Goal: Transaction & Acquisition: Purchase product/service

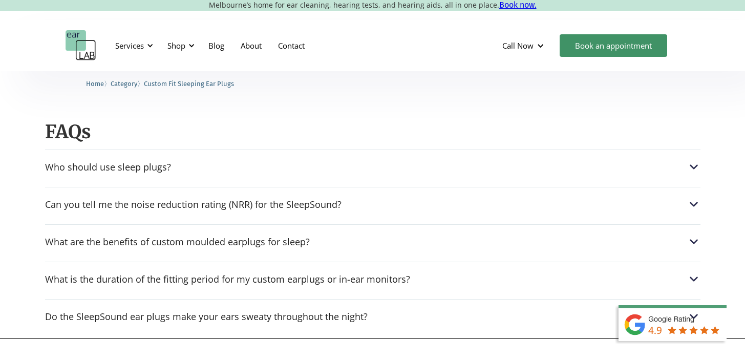
scroll to position [1188, 0]
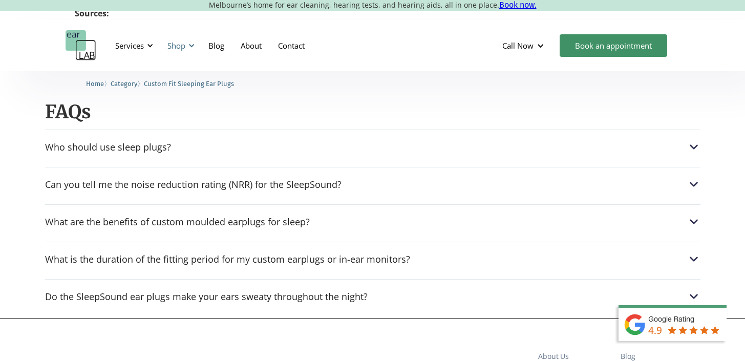
click at [170, 48] on div "Shop" at bounding box center [176, 45] width 18 height 10
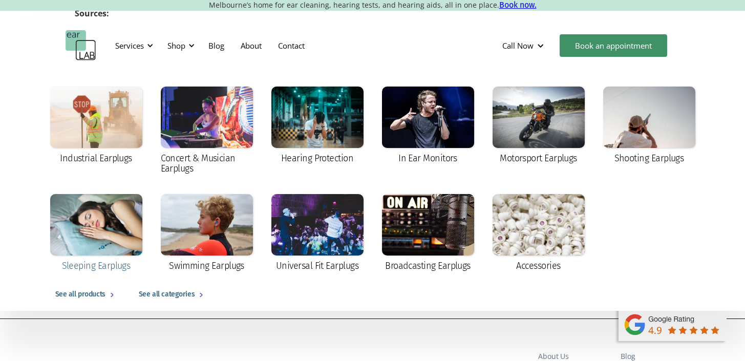
click at [117, 227] on div at bounding box center [96, 224] width 92 height 61
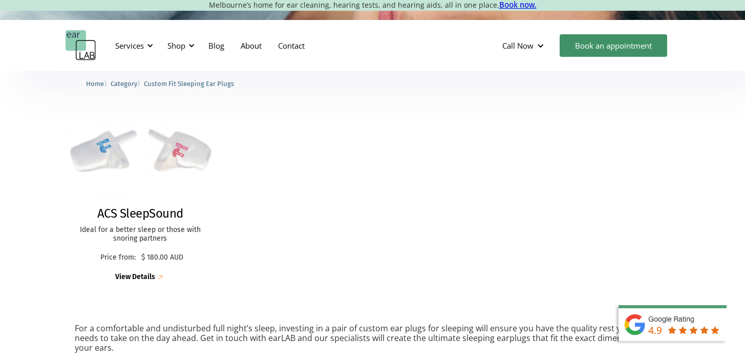
scroll to position [279, 0]
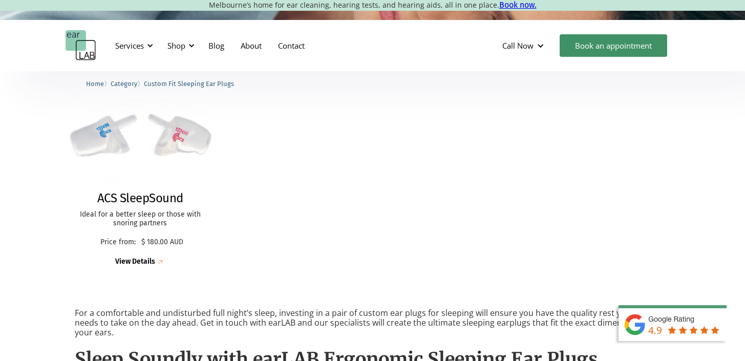
click at [117, 227] on p "Ideal for a better sleep or those with snoring partners" at bounding box center [141, 218] width 130 height 17
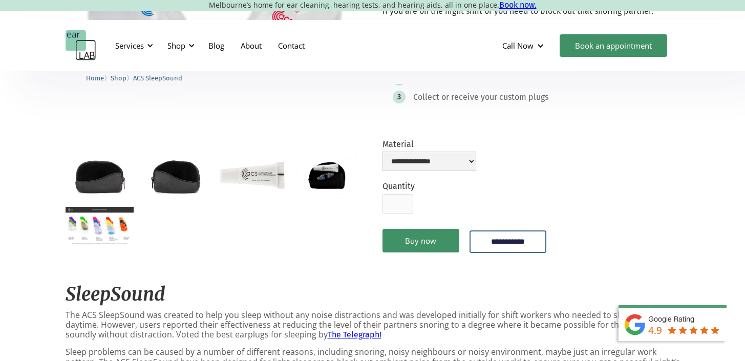
scroll to position [205, 0]
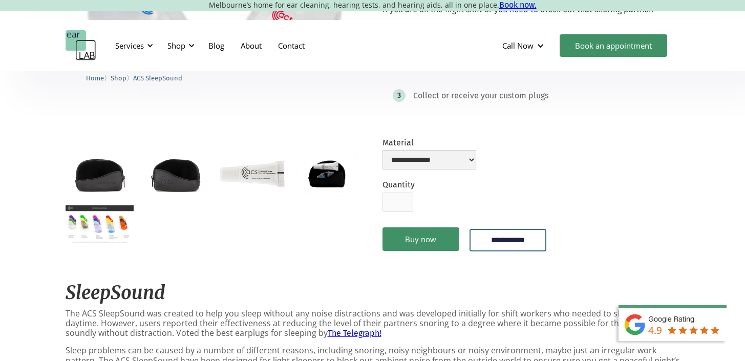
click at [117, 227] on img "open lightbox" at bounding box center [100, 224] width 68 height 38
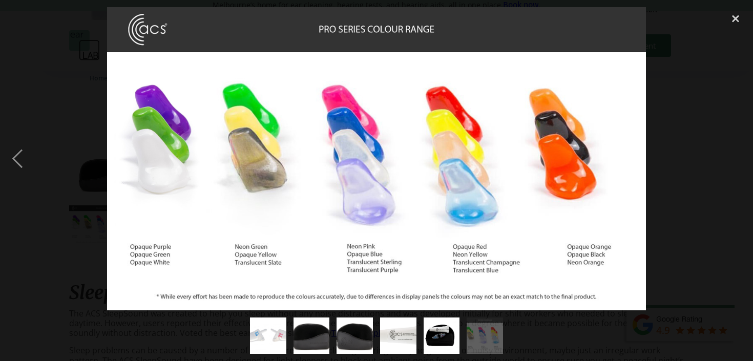
click at [94, 235] on div at bounding box center [376, 158] width 753 height 303
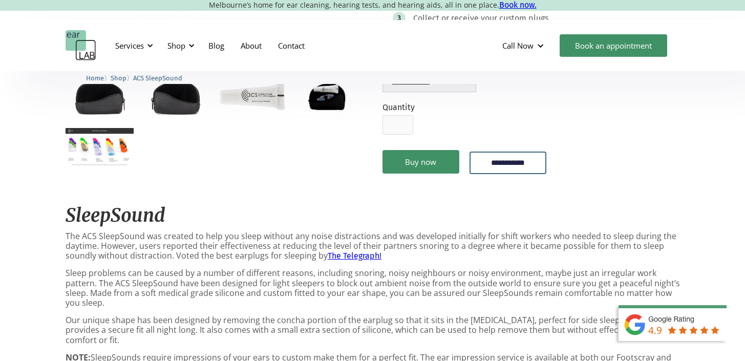
scroll to position [266, 0]
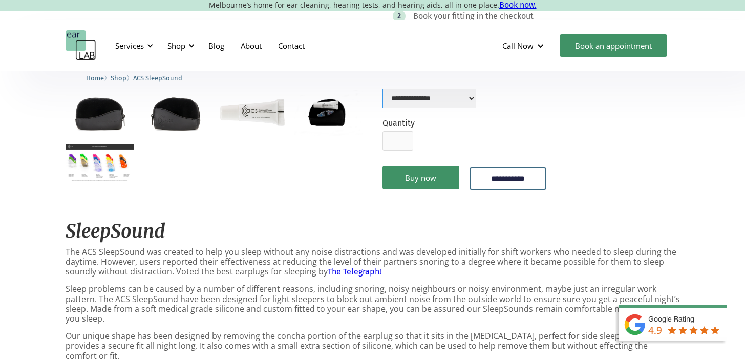
click at [412, 96] on select "**********" at bounding box center [430, 98] width 94 height 19
click at [259, 286] on p "Sleep problems can be caused by a number of different reasons, including snorin…" at bounding box center [373, 303] width 614 height 39
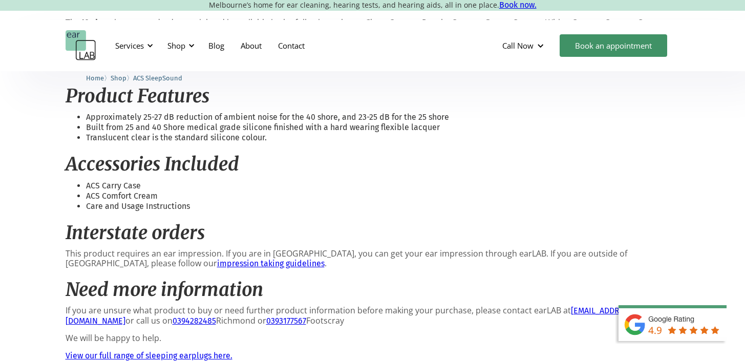
scroll to position [676, 0]
